Goal: Task Accomplishment & Management: Use online tool/utility

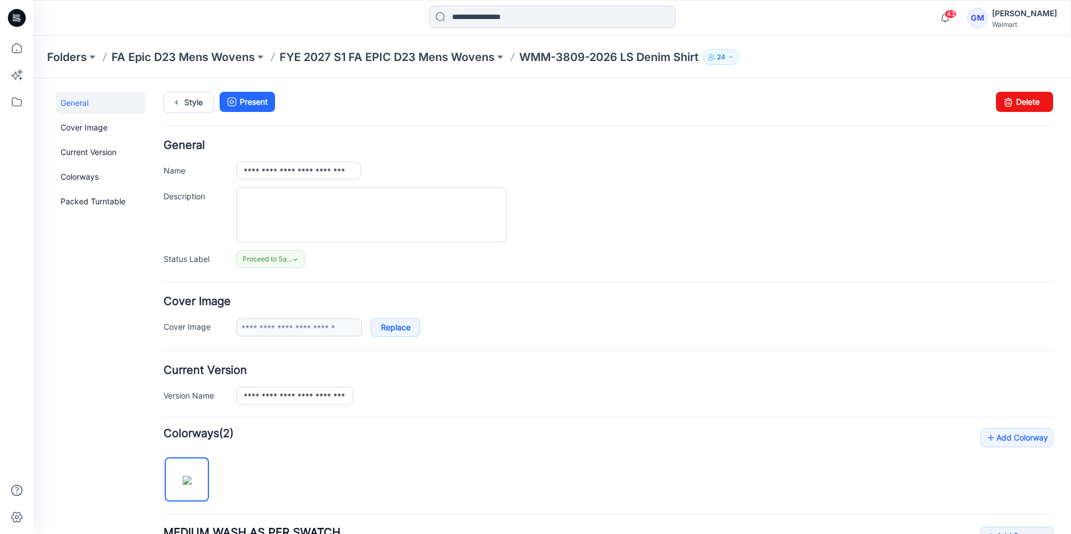
scroll to position [262, 0]
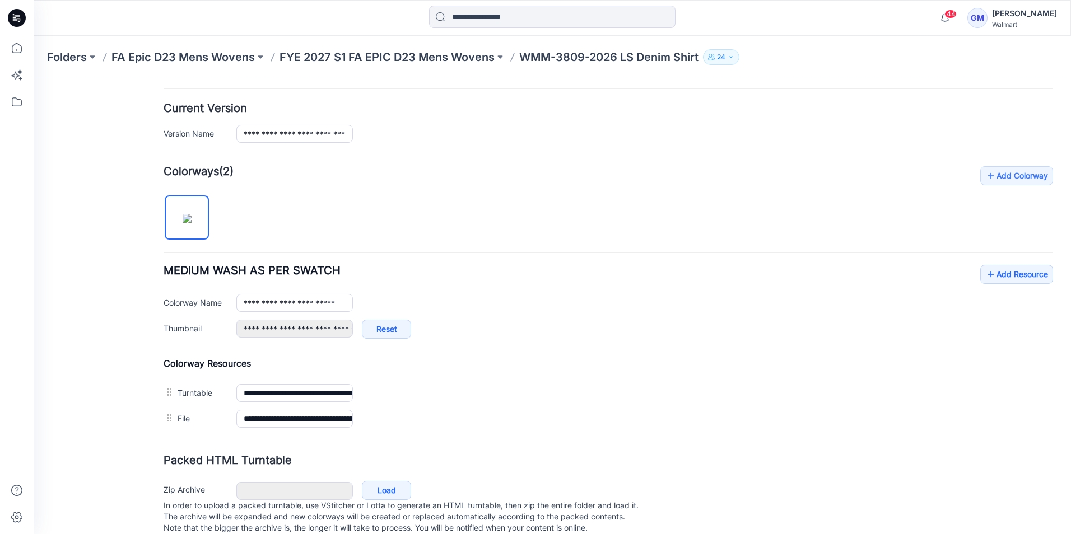
click at [23, 16] on icon at bounding box center [17, 18] width 18 height 18
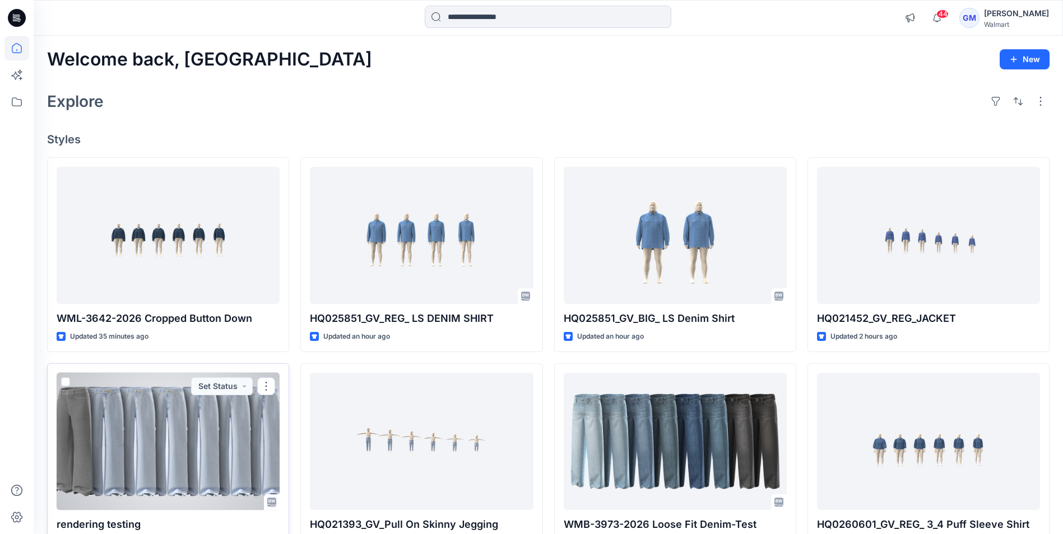
click at [188, 451] on div at bounding box center [168, 441] width 223 height 137
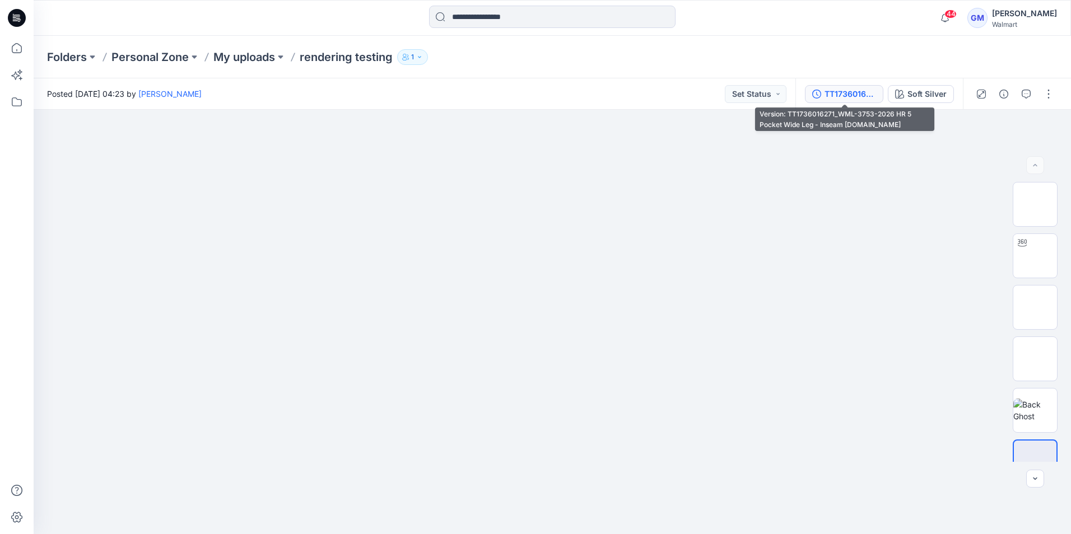
click at [830, 94] on div "TT1736016271_WML-3753-2026 HR 5 Pocket Wide Leg - Inseam 30-Styling-2.bw" at bounding box center [851, 94] width 52 height 12
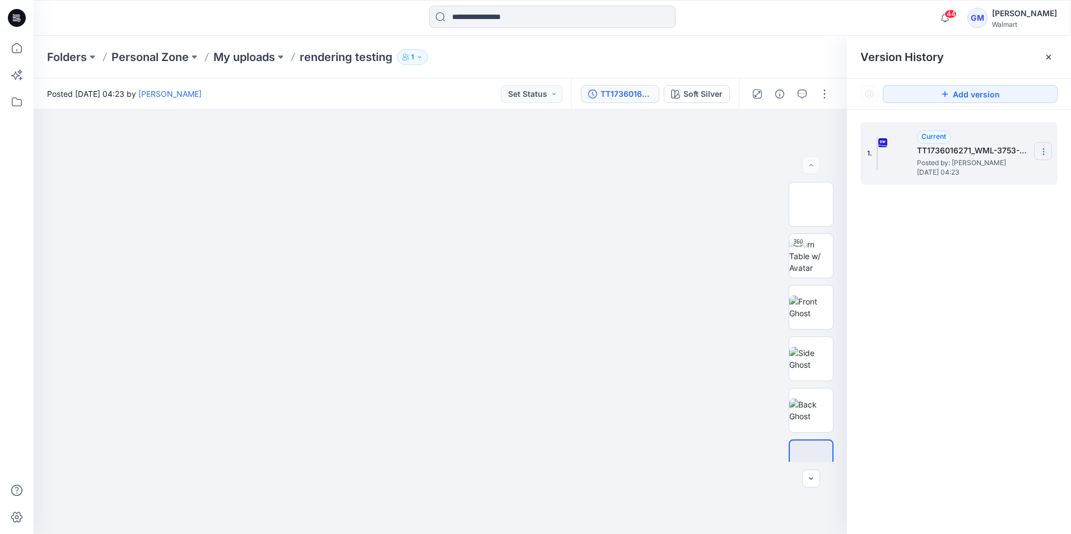
click at [1047, 149] on icon at bounding box center [1043, 151] width 9 height 9
click at [1021, 175] on span "Download Source BW File" at bounding box center [987, 173] width 94 height 13
click at [16, 22] on icon at bounding box center [17, 18] width 18 height 18
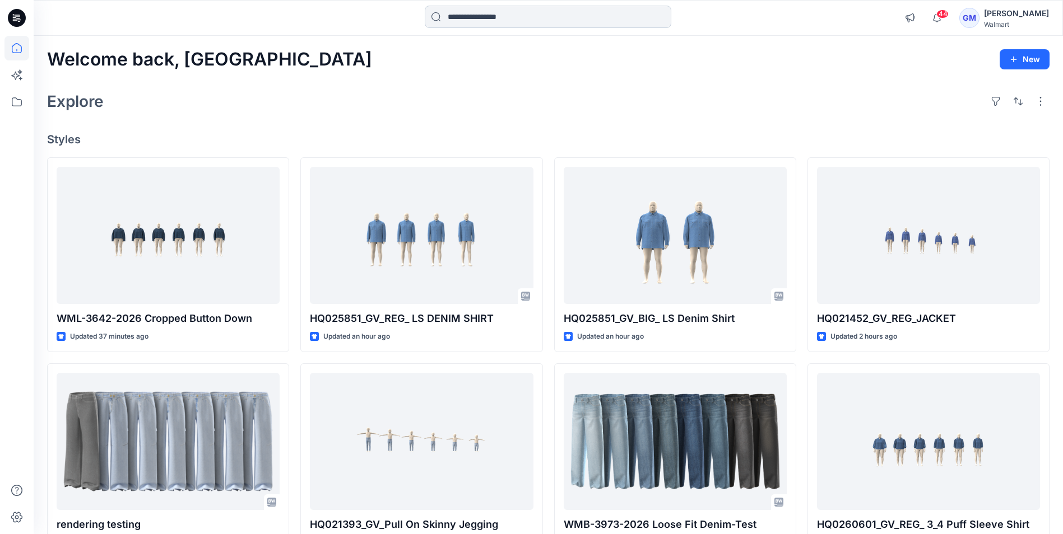
click at [539, 21] on input at bounding box center [548, 17] width 247 height 22
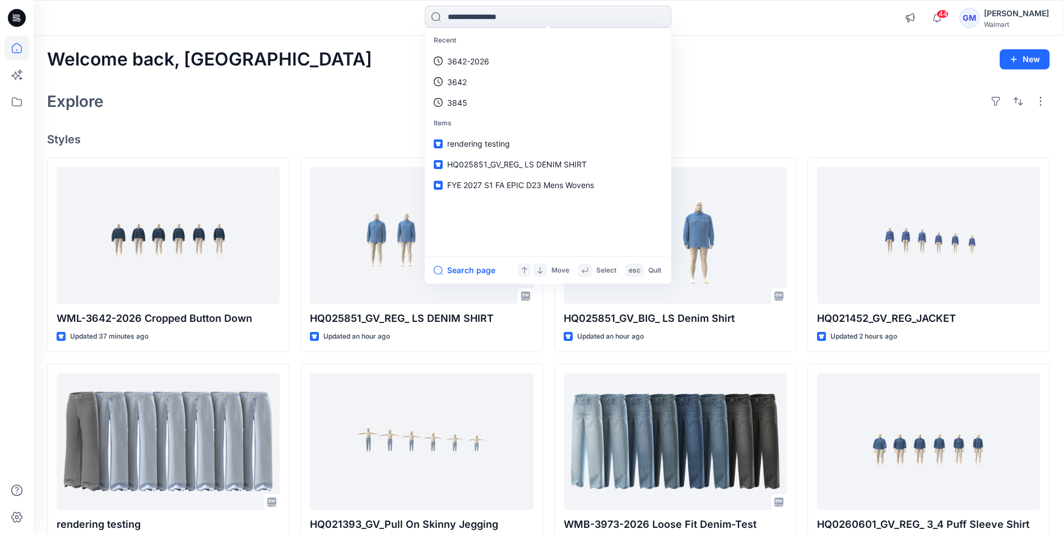
click at [308, 109] on div "Explore" at bounding box center [548, 101] width 1002 height 27
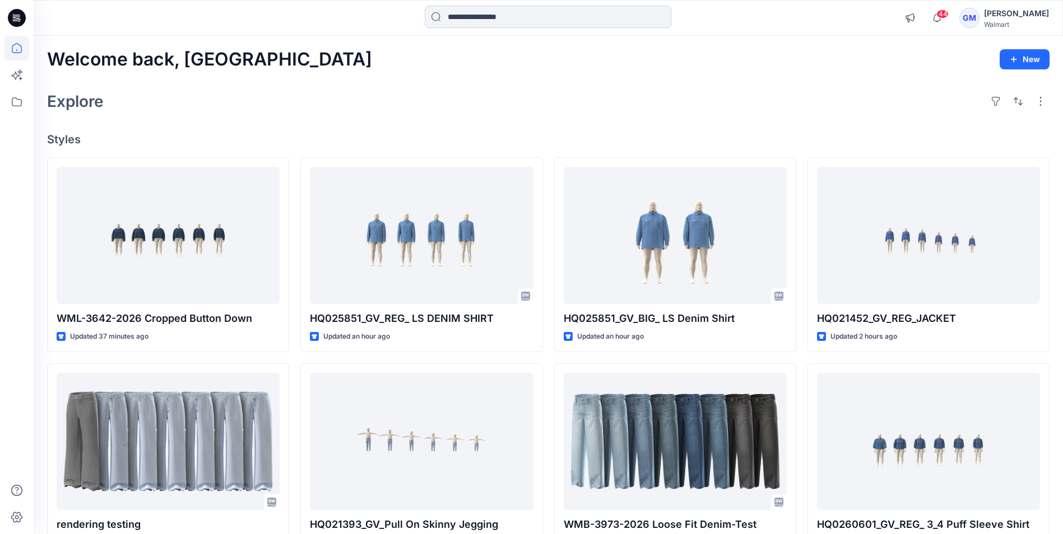
drag, startPoint x: 472, startPoint y: 16, endPoint x: 481, endPoint y: 11, distance: 10.0
click at [472, 16] on input at bounding box center [548, 17] width 247 height 22
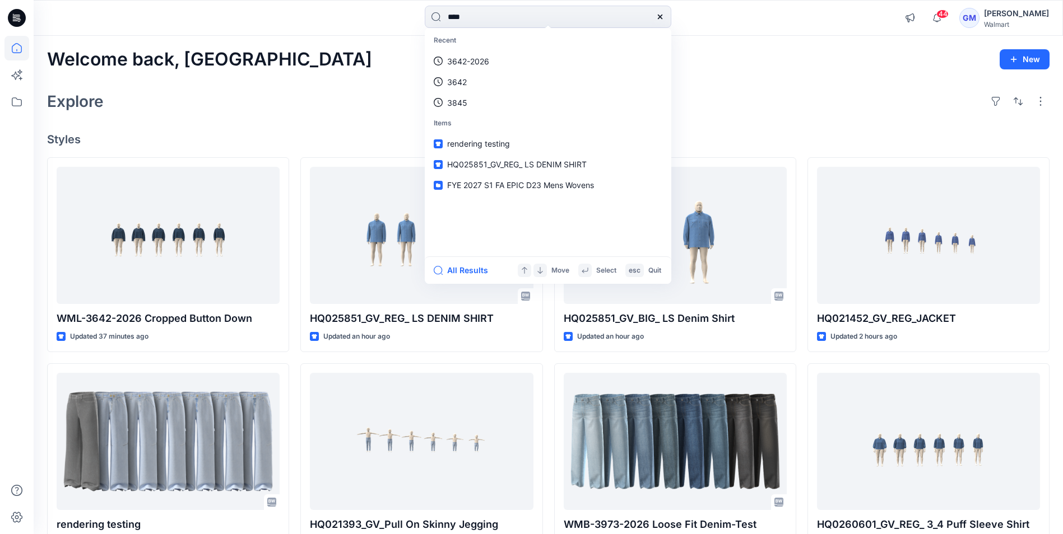
type input "****"
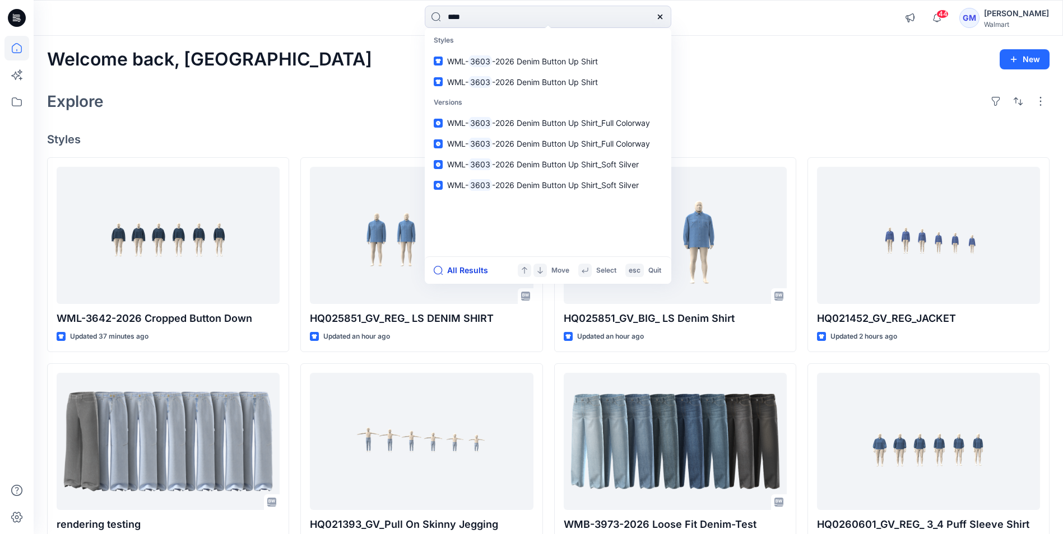
click at [463, 274] on button "All Results" at bounding box center [465, 270] width 62 height 13
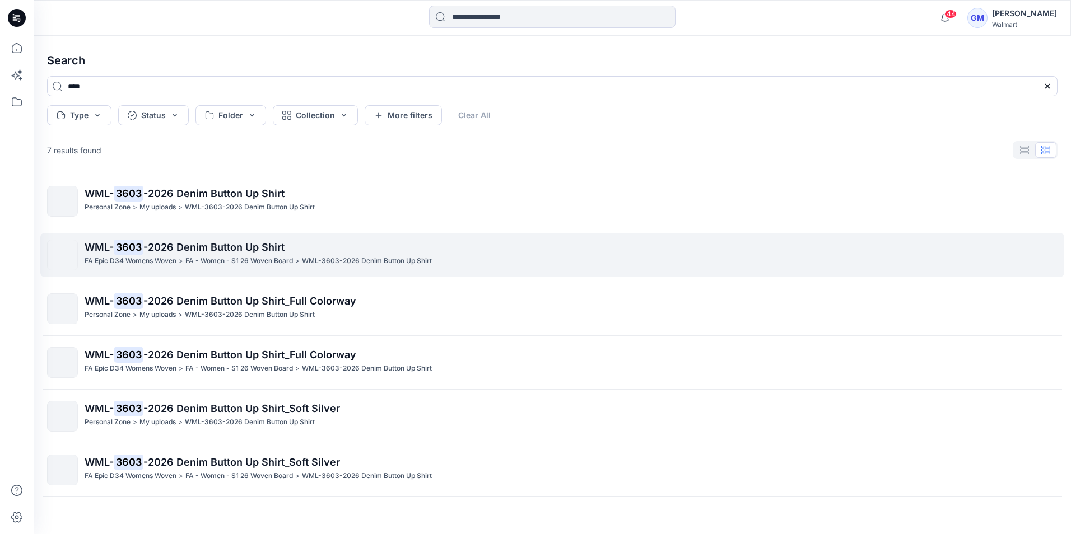
click at [176, 258] on p "FA Epic D34 Womens Woven" at bounding box center [131, 261] width 92 height 12
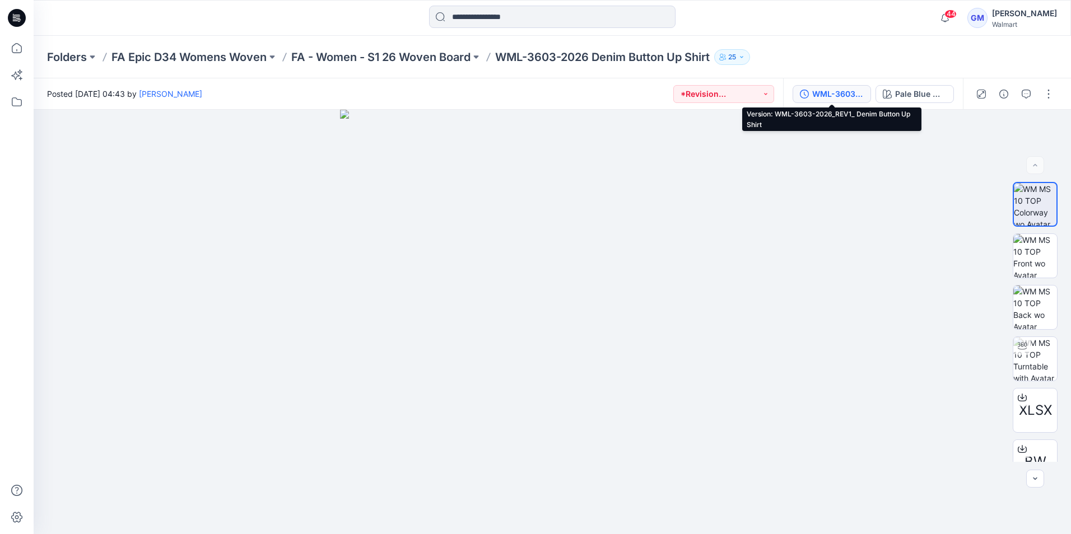
click at [839, 93] on div "WML-3603-2026_REV1_ Denim Button Up Shirt" at bounding box center [838, 94] width 52 height 12
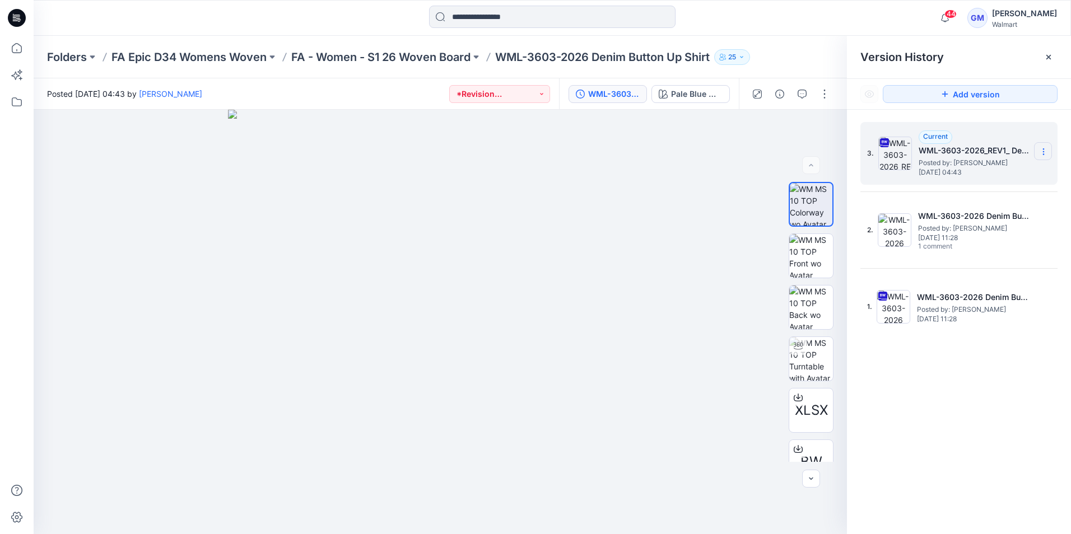
click at [1045, 150] on icon at bounding box center [1043, 151] width 9 height 9
click at [1003, 198] on span "Duplicate Version" at bounding box center [971, 195] width 63 height 13
click at [822, 88] on button "button" at bounding box center [825, 94] width 18 height 18
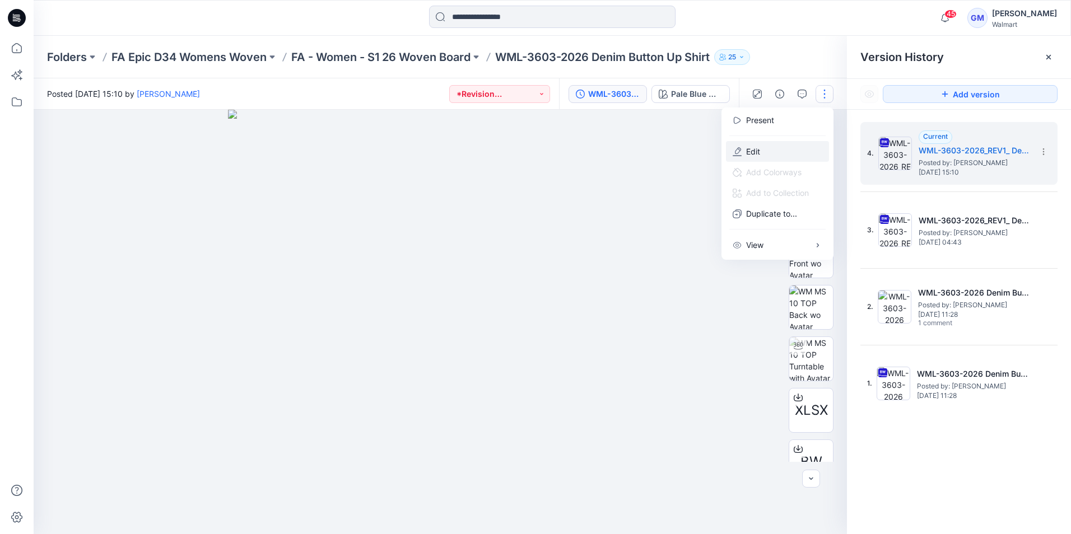
click at [766, 152] on button "Edit" at bounding box center [777, 151] width 103 height 21
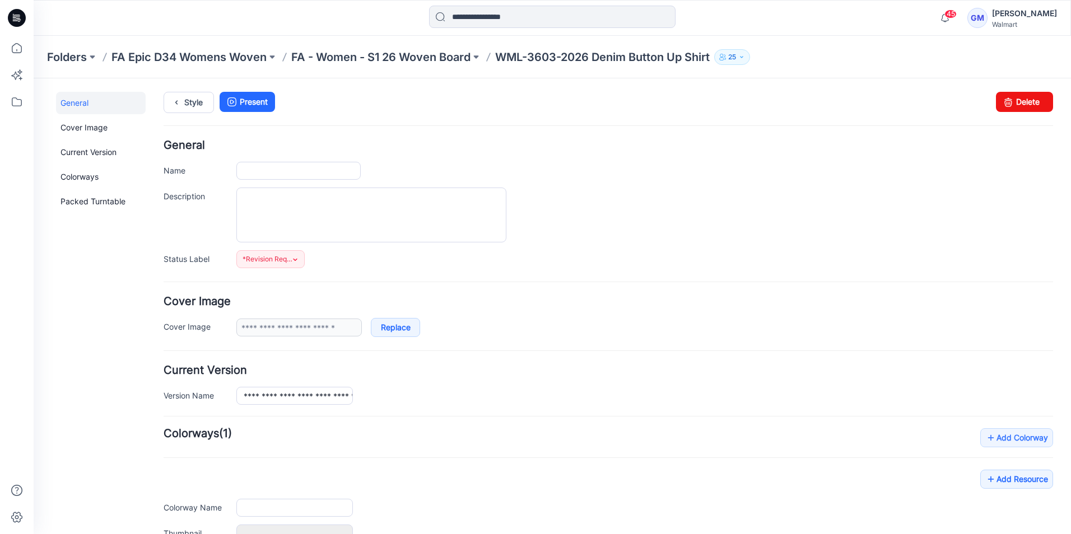
type input "**********"
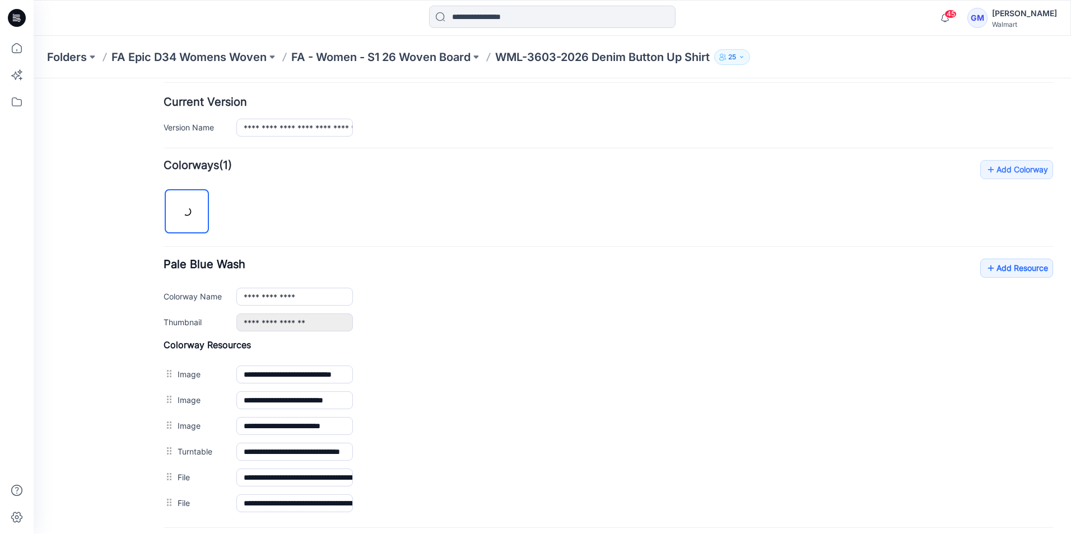
scroll to position [280, 0]
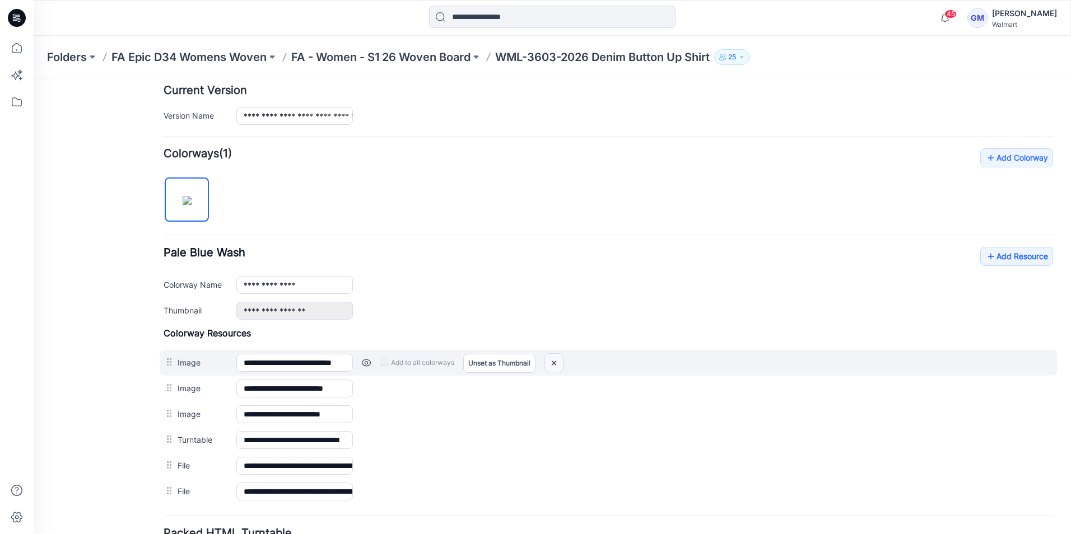
click at [562, 363] on img at bounding box center [554, 363] width 18 height 18
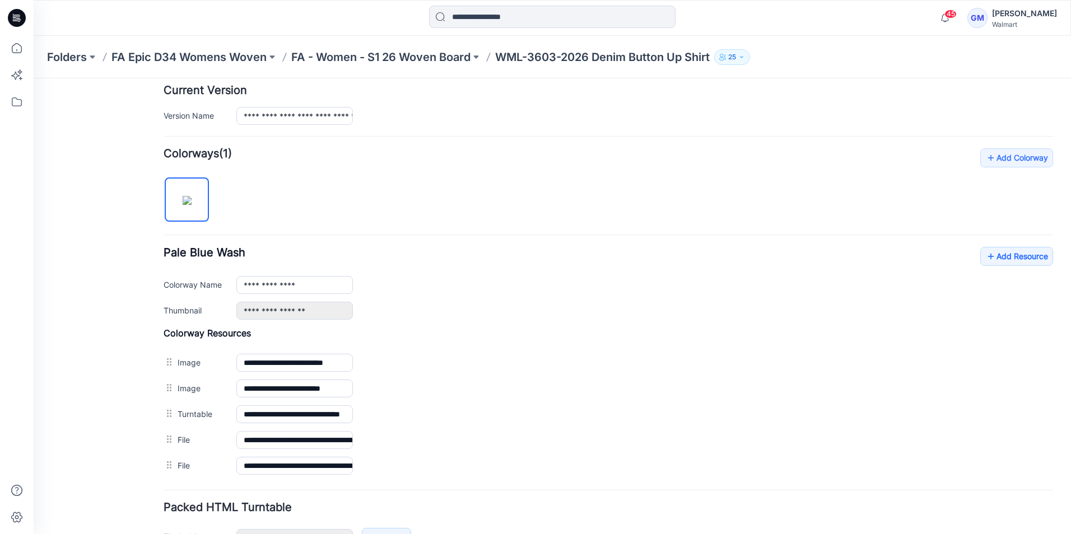
click at [34, 78] on img at bounding box center [34, 78] width 0 height 0
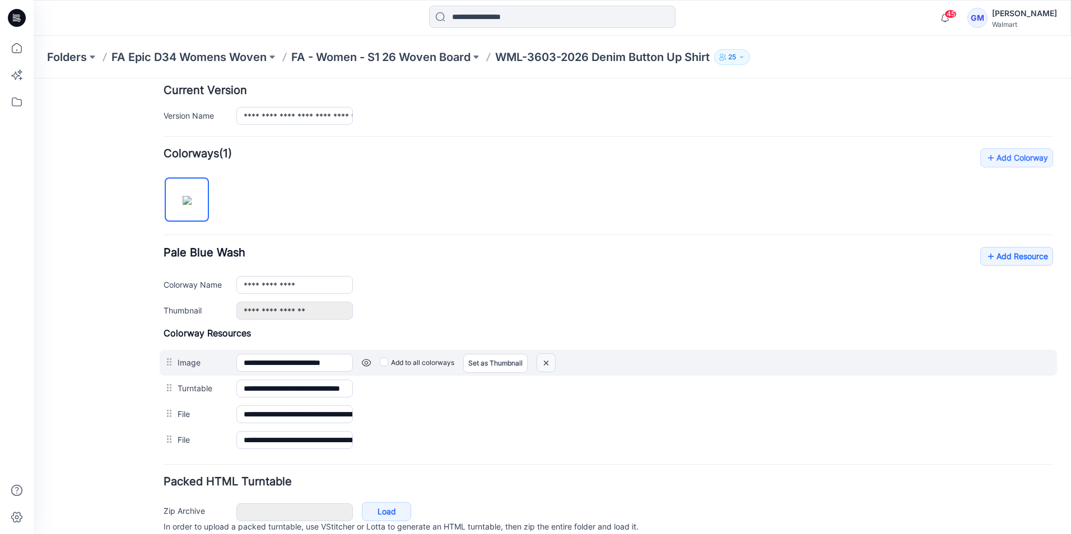
click at [34, 78] on img at bounding box center [34, 78] width 0 height 0
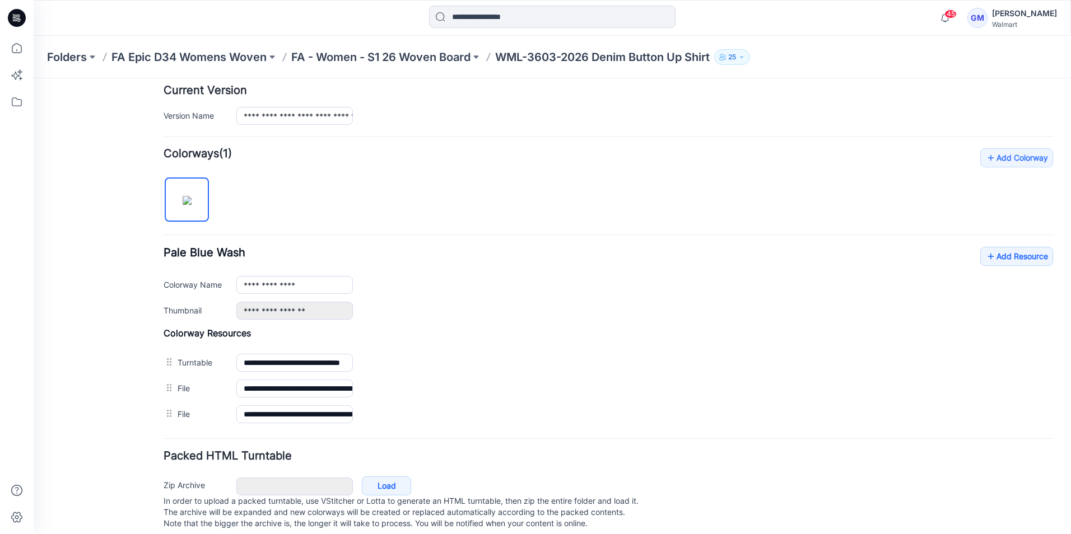
click at [34, 78] on img at bounding box center [34, 78] width 0 height 0
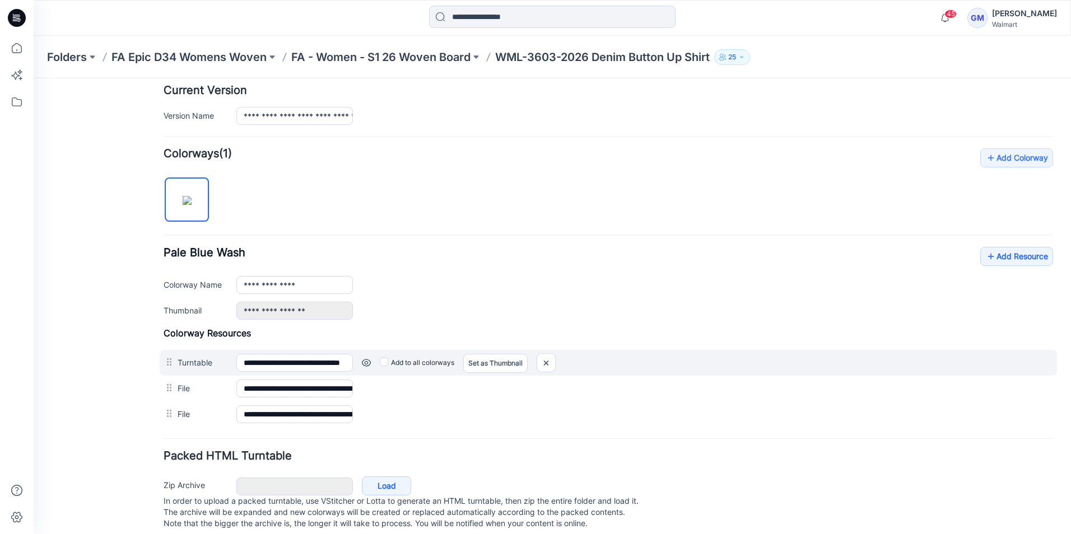
scroll to position [276, 0]
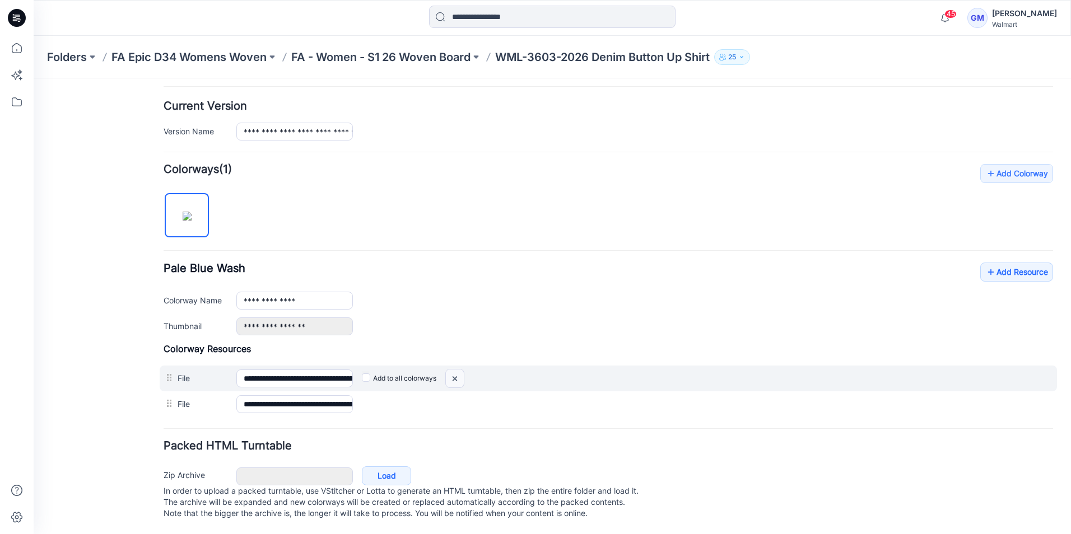
click at [34, 78] on img at bounding box center [34, 78] width 0 height 0
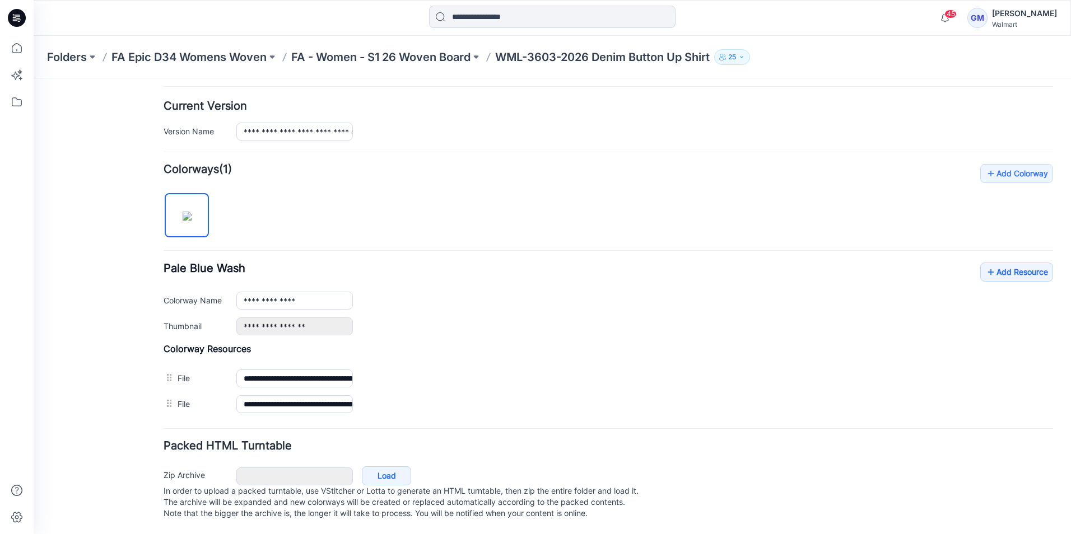
scroll to position [250, 0]
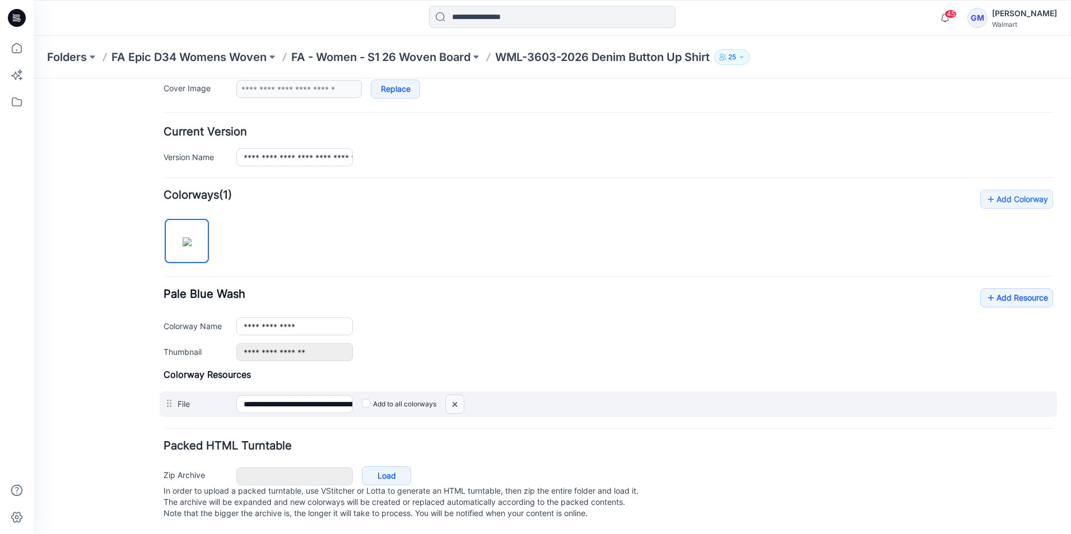
click at [34, 78] on img at bounding box center [34, 78] width 0 height 0
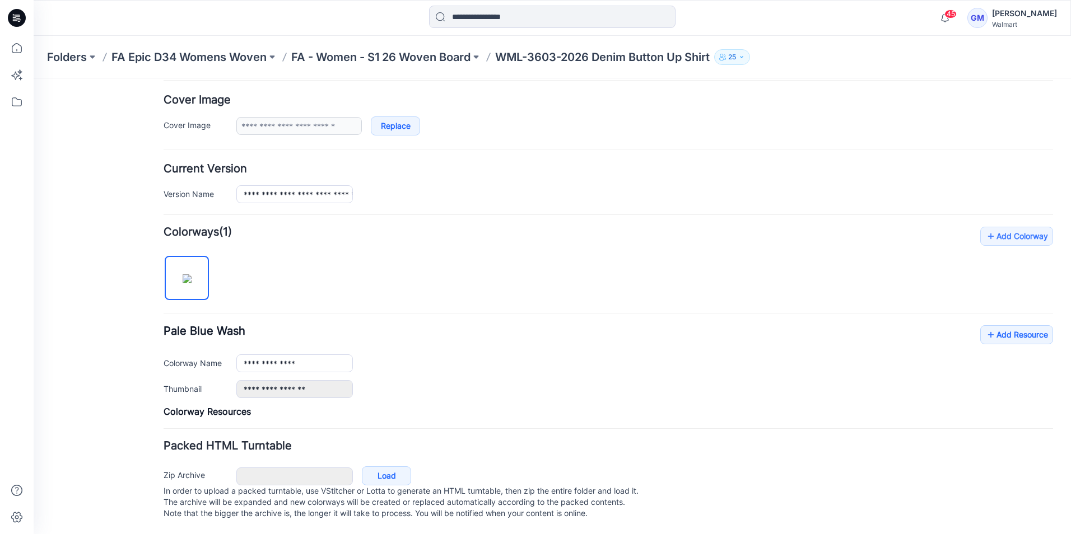
scroll to position [213, 0]
click at [383, 467] on link "Load" at bounding box center [386, 476] width 49 height 19
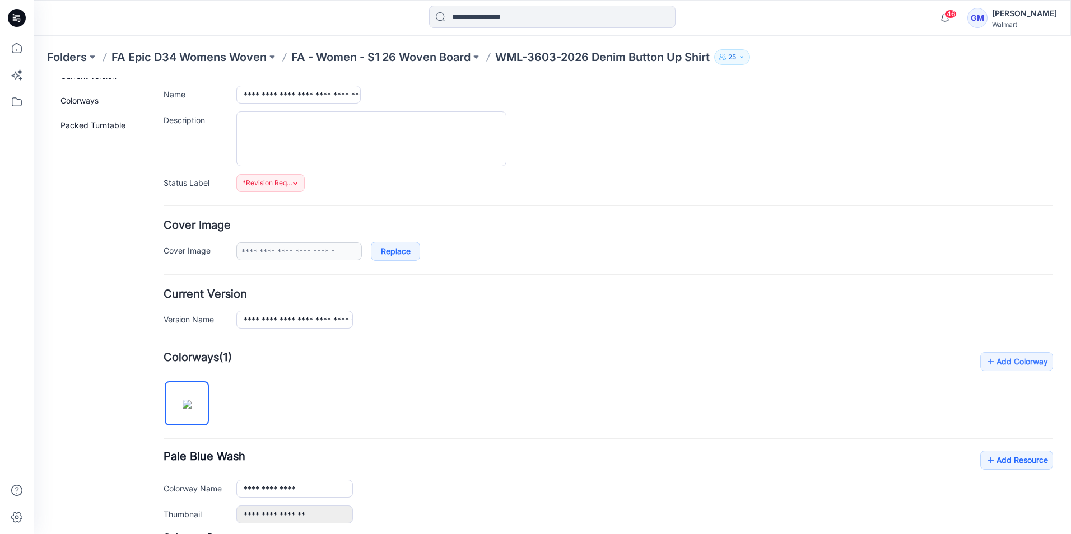
scroll to position [0, 0]
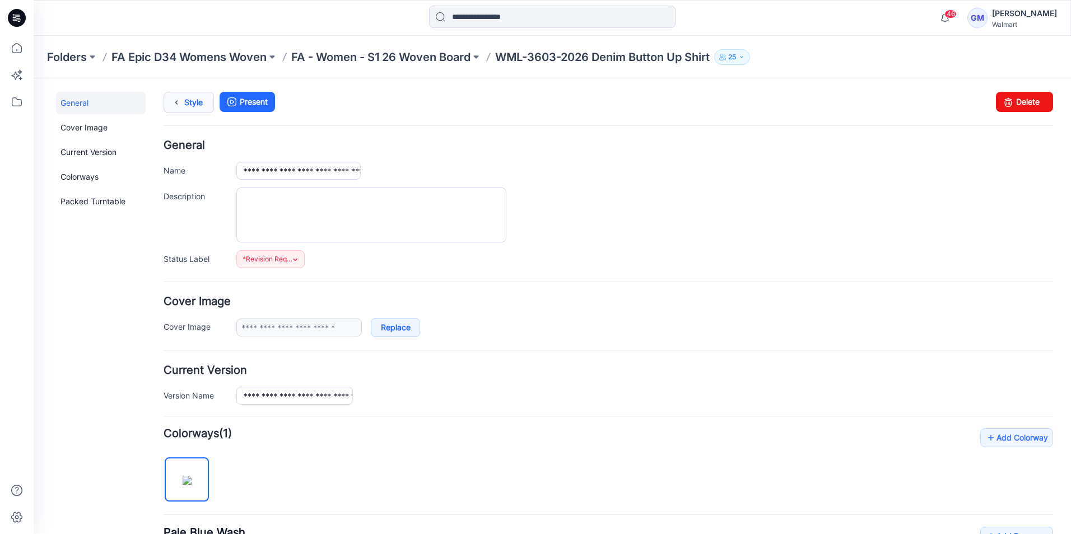
click at [185, 106] on link "Style" at bounding box center [189, 102] width 50 height 21
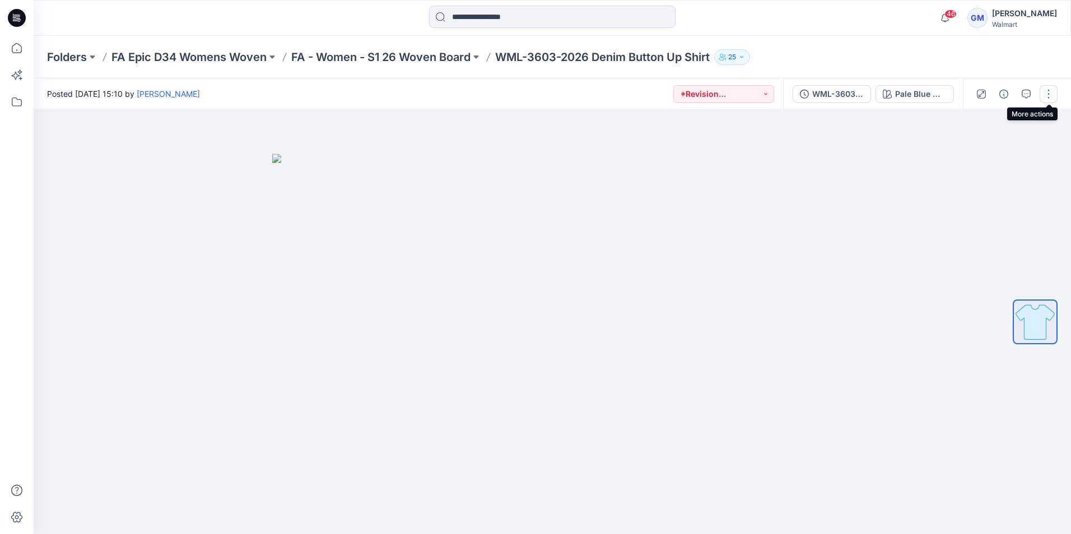
click at [1044, 96] on button "button" at bounding box center [1049, 94] width 18 height 18
click at [993, 148] on button "Edit" at bounding box center [1001, 151] width 103 height 21
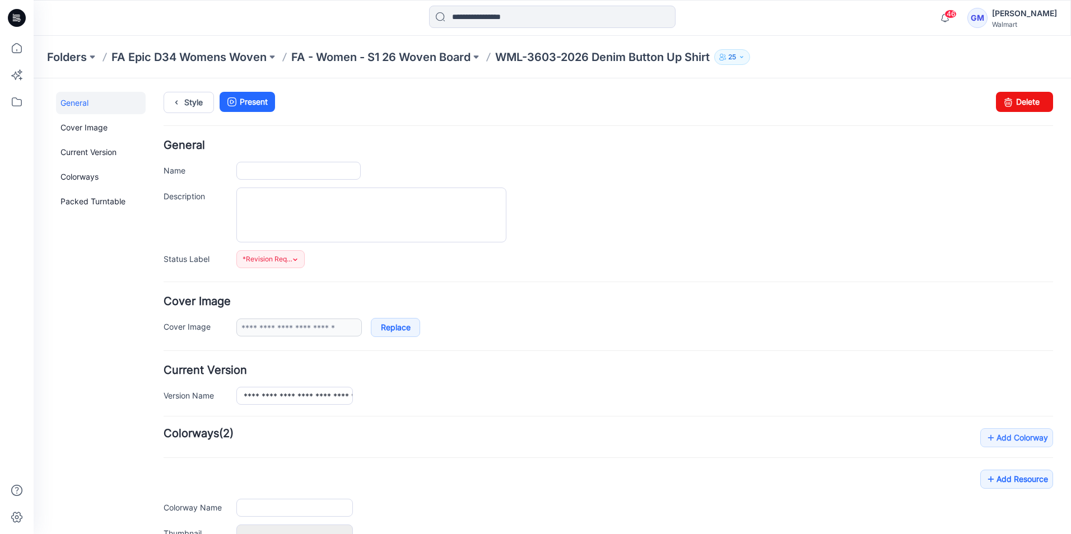
type input "**********"
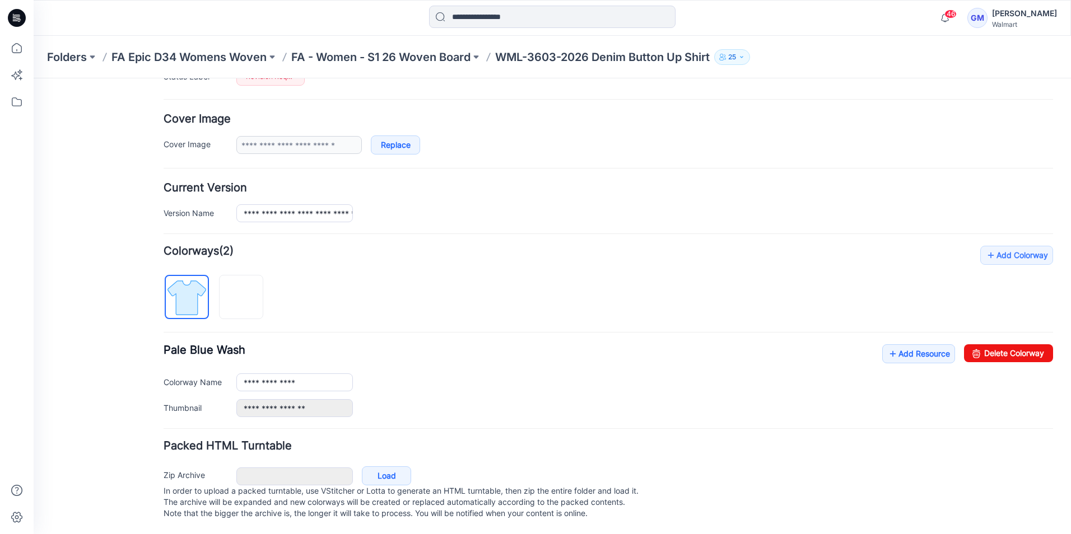
scroll to position [194, 0]
click at [1005, 345] on link "Delete Colorway" at bounding box center [1008, 354] width 89 height 18
type input "**********"
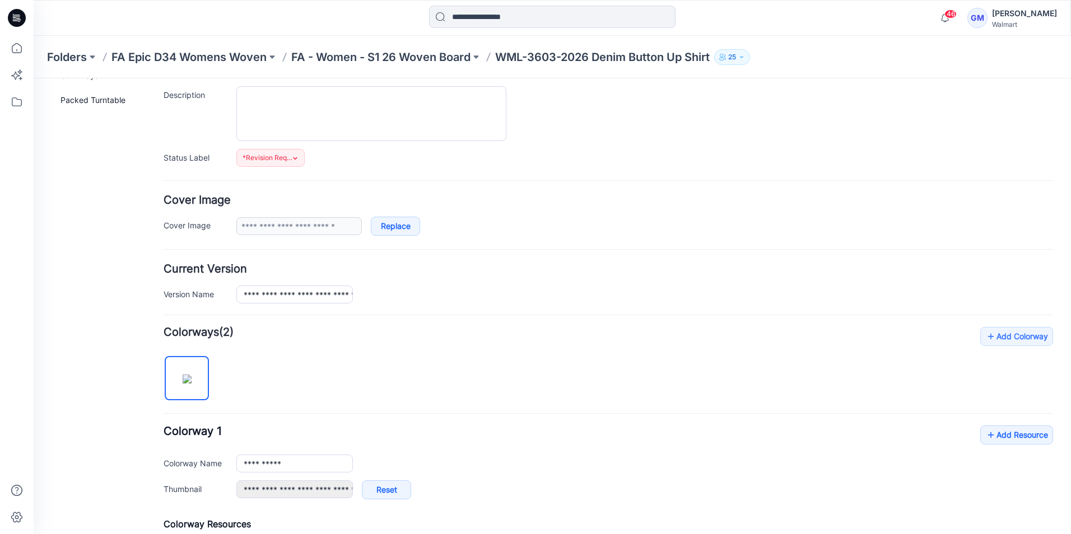
scroll to position [0, 0]
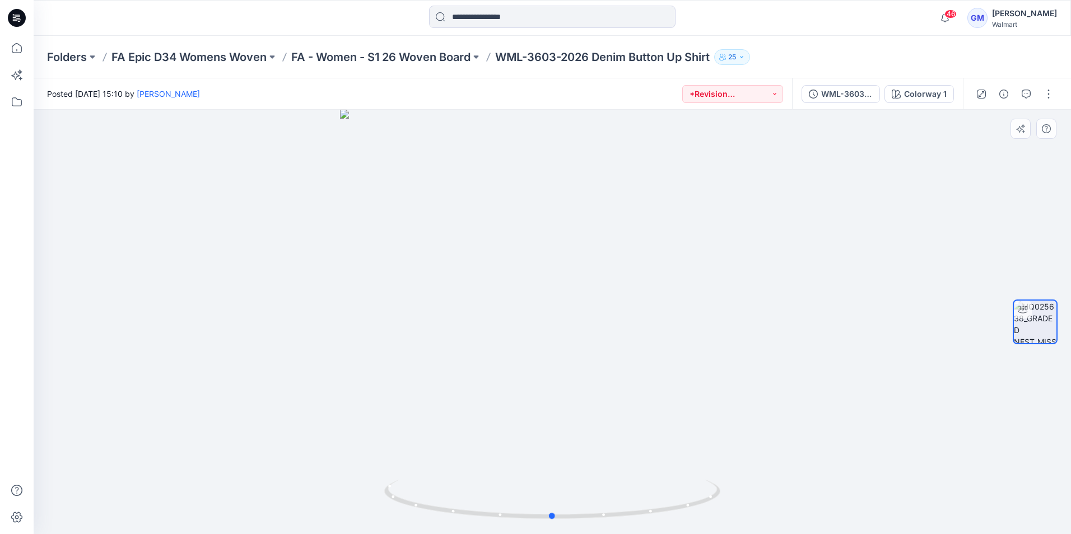
click at [827, 296] on div at bounding box center [553, 322] width 1038 height 425
click at [746, 15] on div at bounding box center [552, 18] width 519 height 25
click at [1048, 95] on button "button" at bounding box center [1049, 94] width 18 height 18
click at [987, 149] on button "Edit" at bounding box center [1001, 151] width 103 height 21
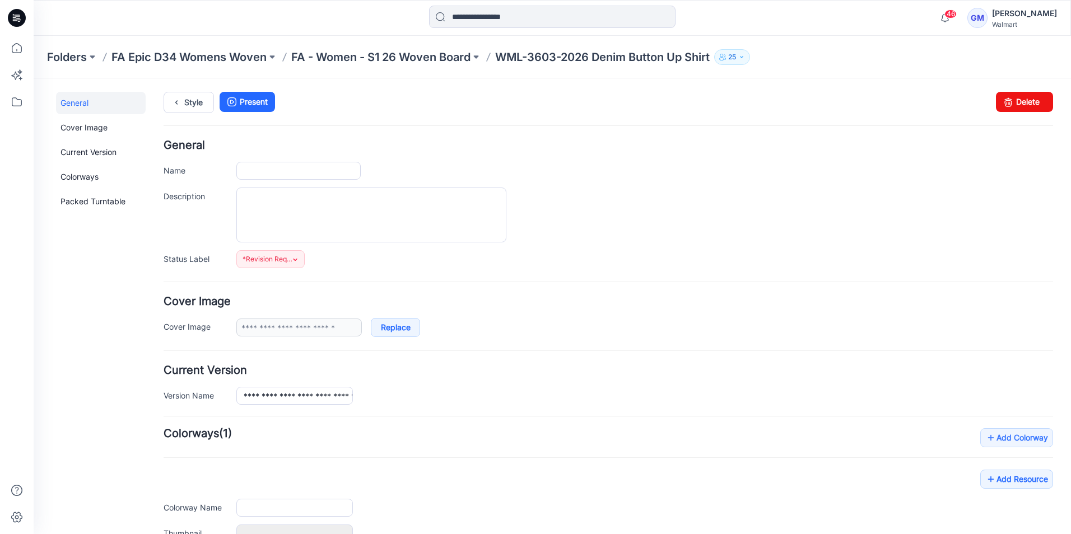
type input "**********"
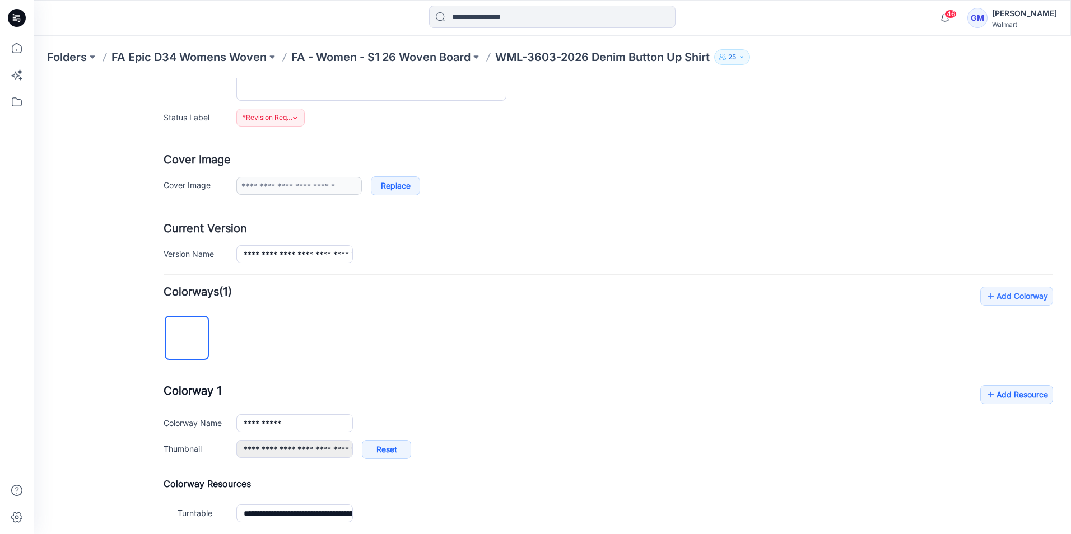
scroll to position [168, 0]
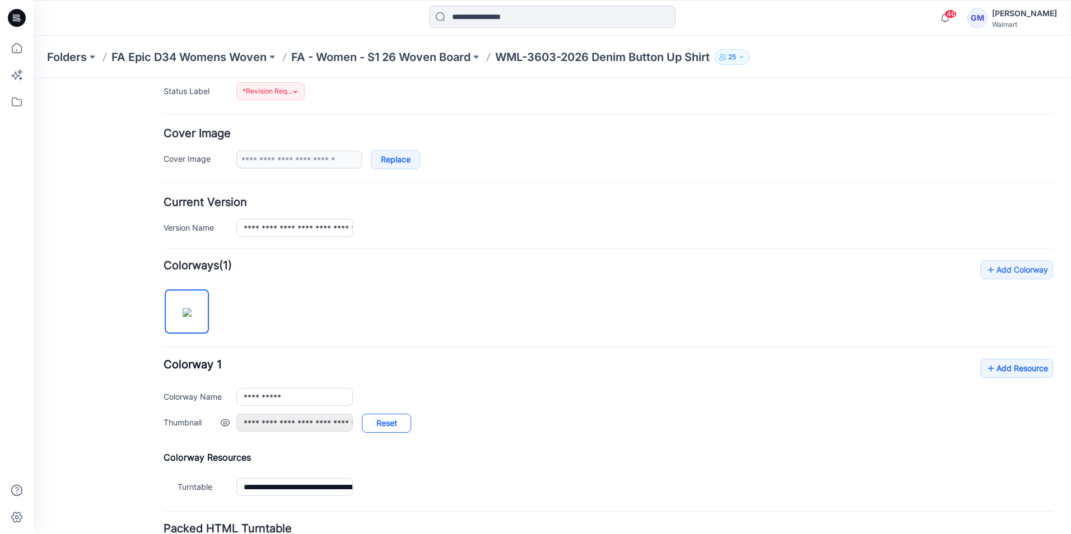
click at [387, 422] on link "Reset" at bounding box center [386, 423] width 49 height 19
type input "**********"
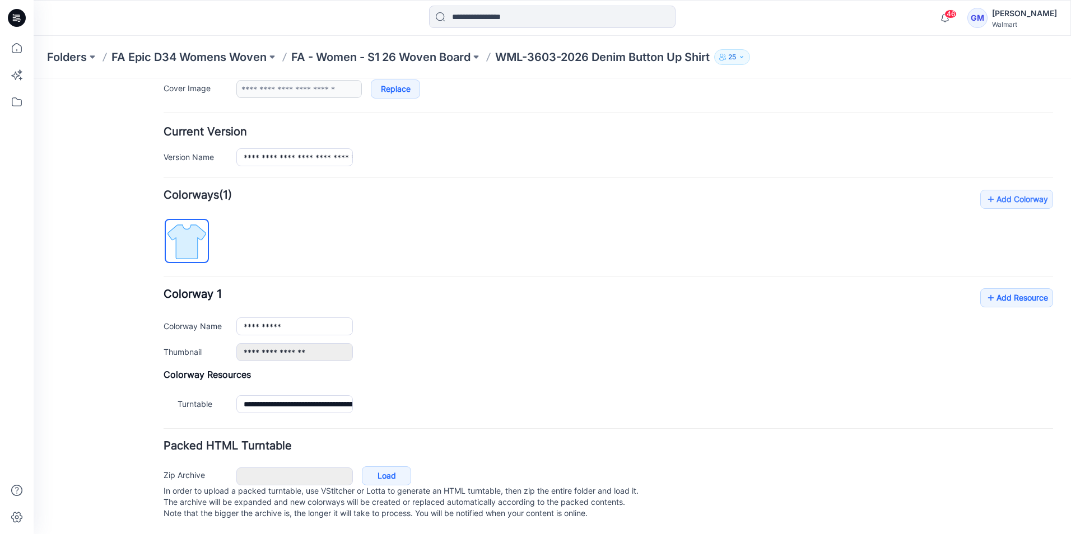
scroll to position [250, 0]
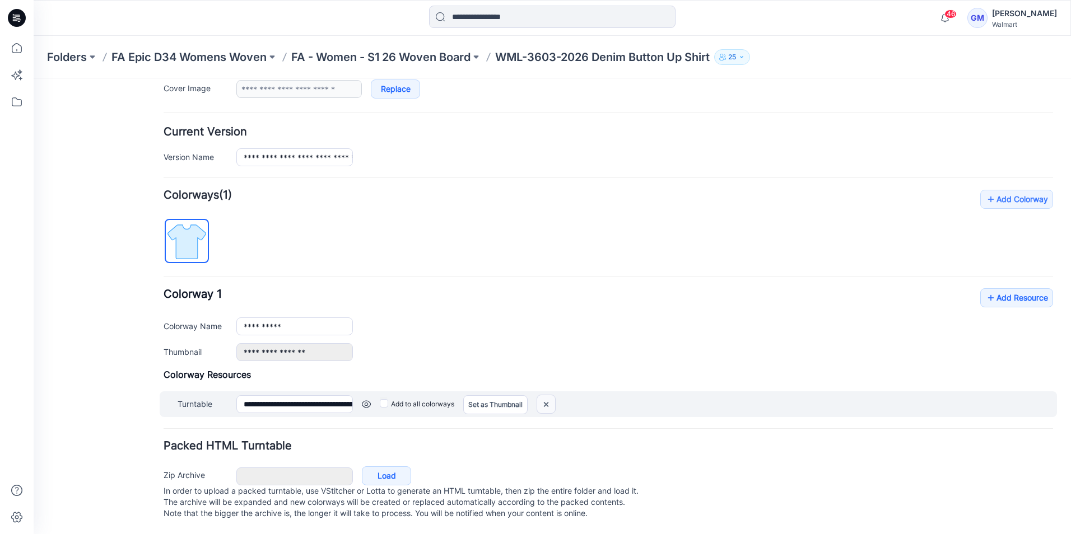
click at [545, 396] on img at bounding box center [546, 405] width 18 height 18
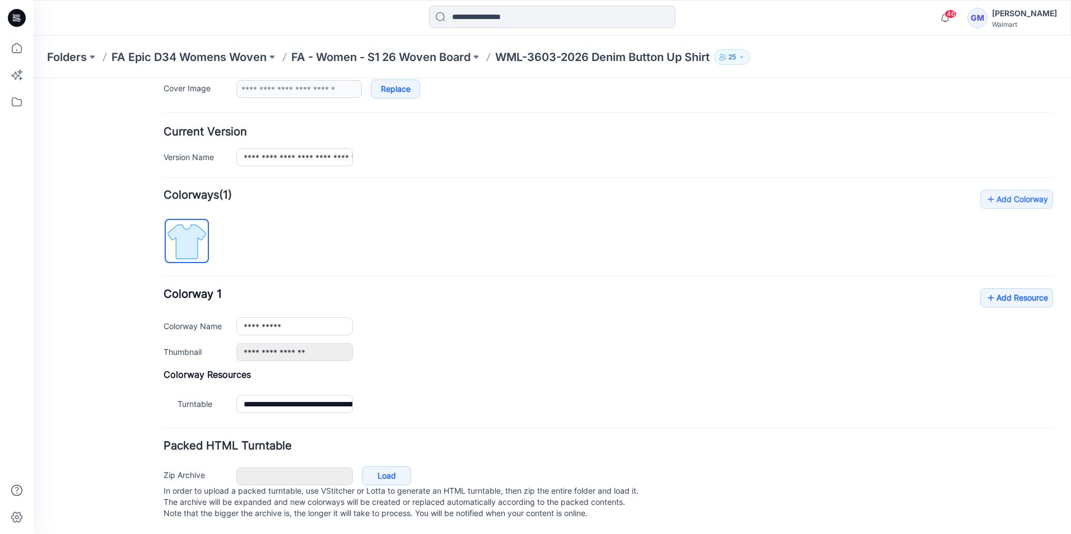
scroll to position [213, 0]
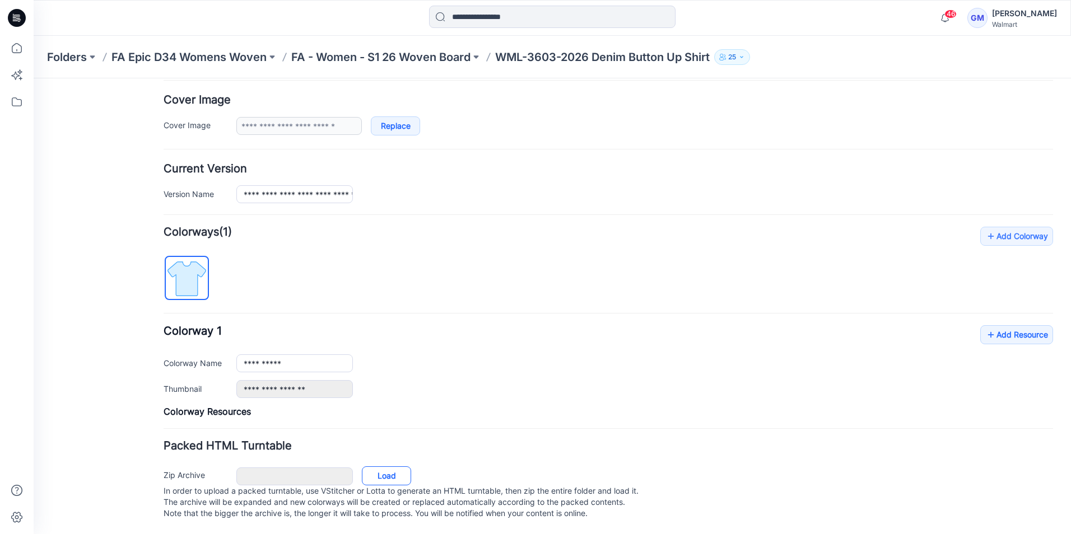
click at [395, 467] on link "Load" at bounding box center [386, 476] width 49 height 19
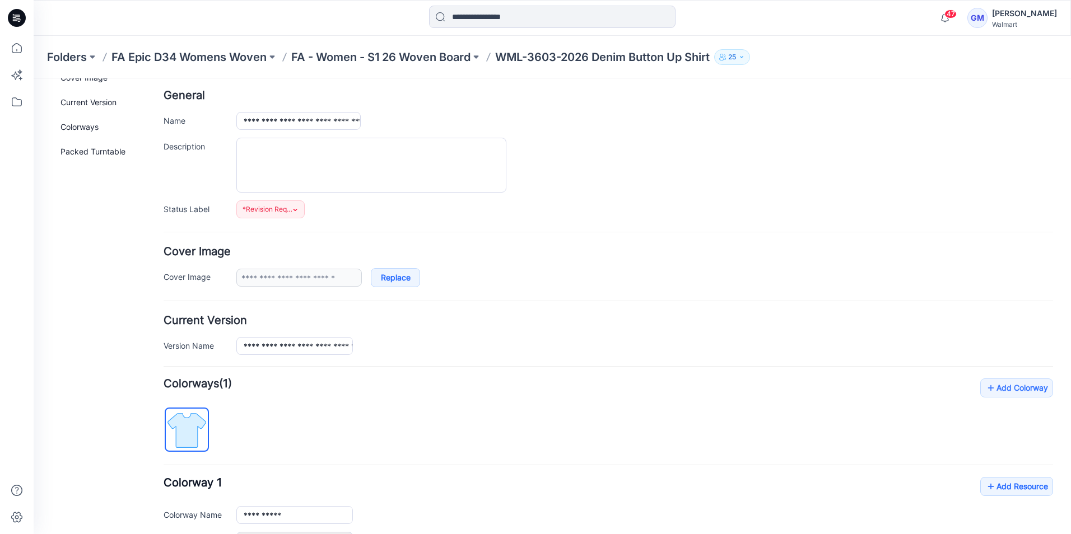
scroll to position [0, 0]
